Goal: Task Accomplishment & Management: Manage account settings

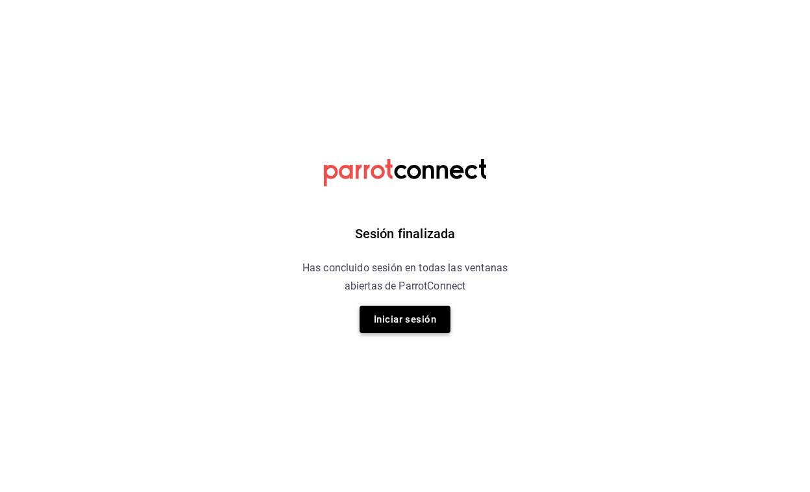
click at [409, 325] on button "Iniciar sesión" at bounding box center [405, 319] width 91 height 27
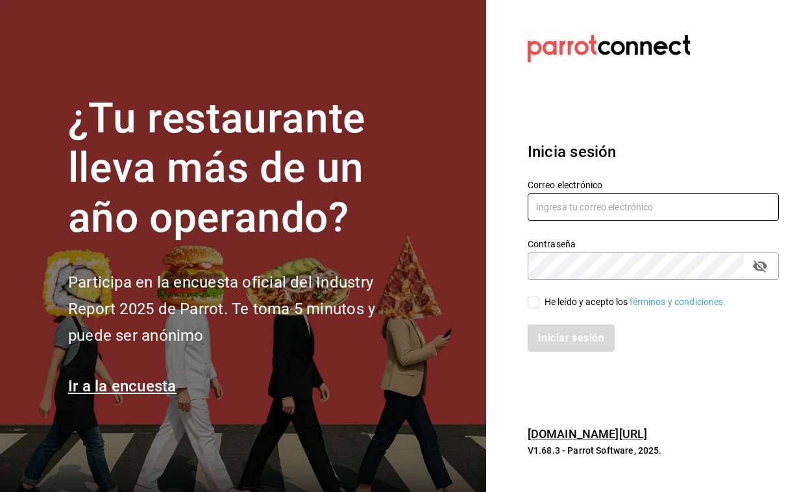
click at [554, 216] on input "text" at bounding box center [653, 206] width 251 height 27
click at [549, 213] on input "or" at bounding box center [653, 206] width 251 height 27
type input "o"
type input "[EMAIL_ADDRESS][DOMAIN_NAME]"
click at [541, 302] on span "He leído y acepto los Términos y condiciones." at bounding box center [632, 302] width 187 height 14
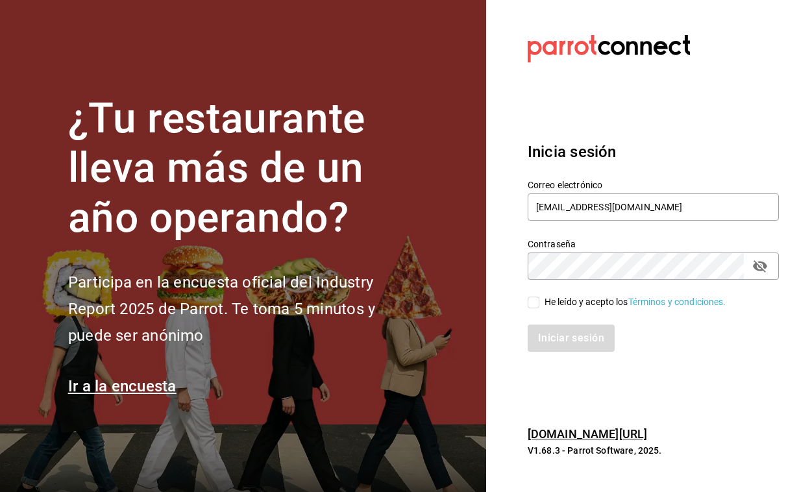
click at [539, 302] on input "He leído y acepto los Términos y condiciones." at bounding box center [534, 303] width 12 height 12
checkbox input "true"
click at [562, 346] on button "Iniciar sesión" at bounding box center [572, 338] width 88 height 27
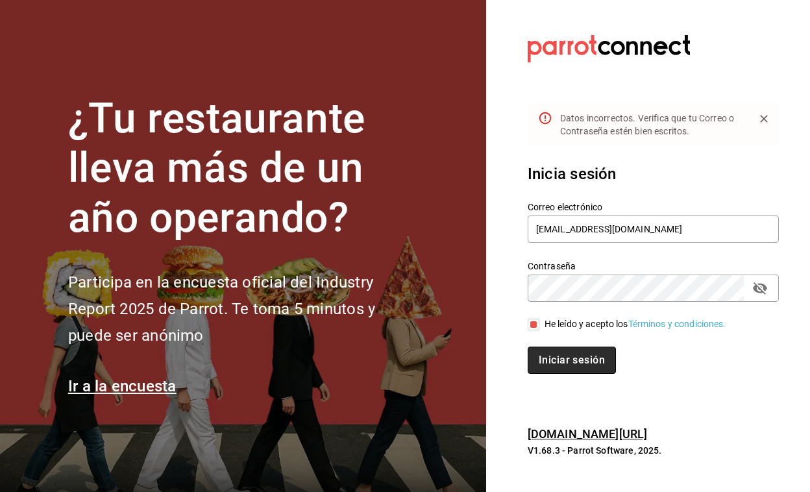
click at [579, 356] on button "Iniciar sesión" at bounding box center [572, 360] width 88 height 27
click at [767, 295] on icon "passwordField" at bounding box center [760, 288] width 16 height 16
click at [573, 358] on button "Iniciar sesión" at bounding box center [572, 360] width 88 height 27
